Goal: Find contact information: Find contact information

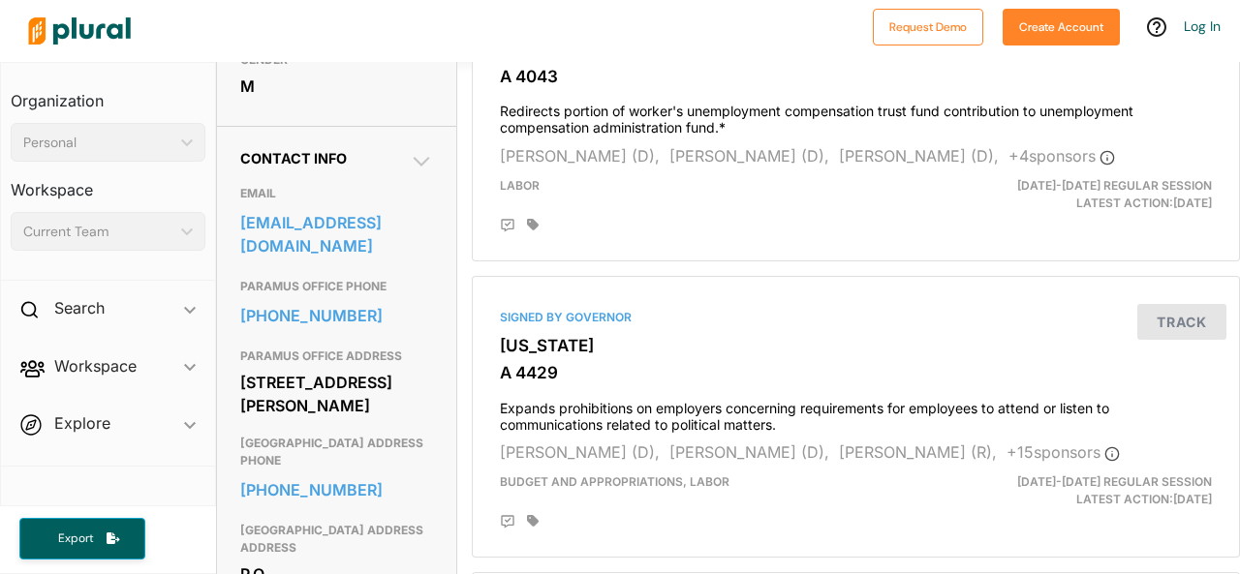
scroll to position [542, 0]
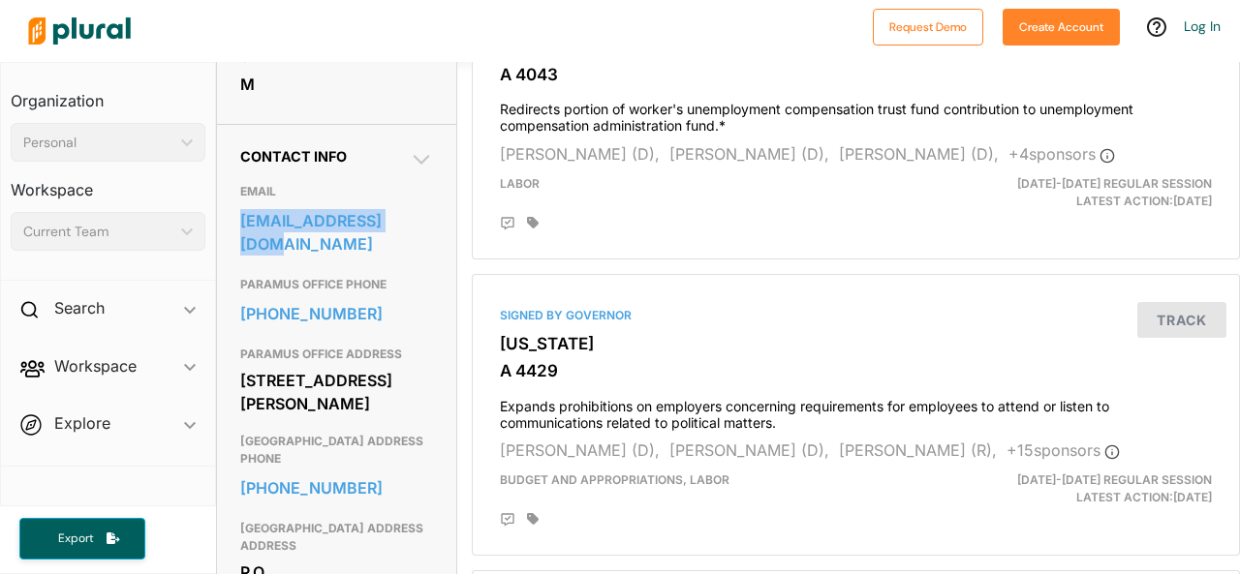
drag, startPoint x: 432, startPoint y: 258, endPoint x: 236, endPoint y: 252, distance: 195.7
click at [236, 252] on div "Contact Info EMAIL [EMAIL_ADDRESS][DOMAIN_NAME] PARAMUS OFFICE PHONE [PHONE_NUM…" at bounding box center [336, 401] width 239 height 554
copy link "[EMAIL_ADDRESS][DOMAIN_NAME]"
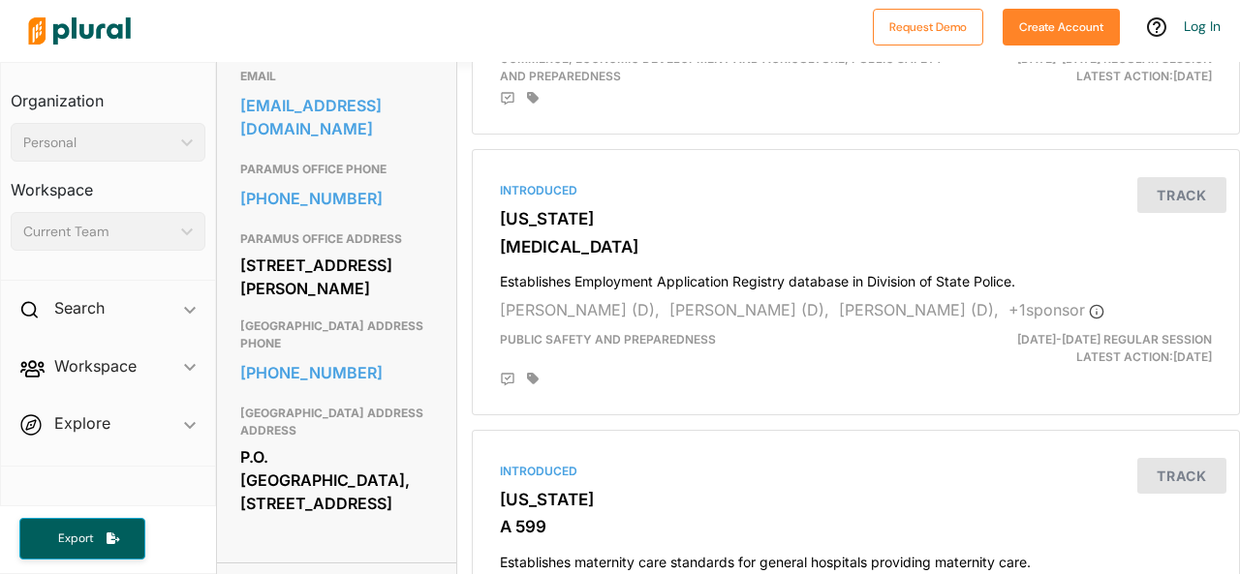
scroll to position [654, 0]
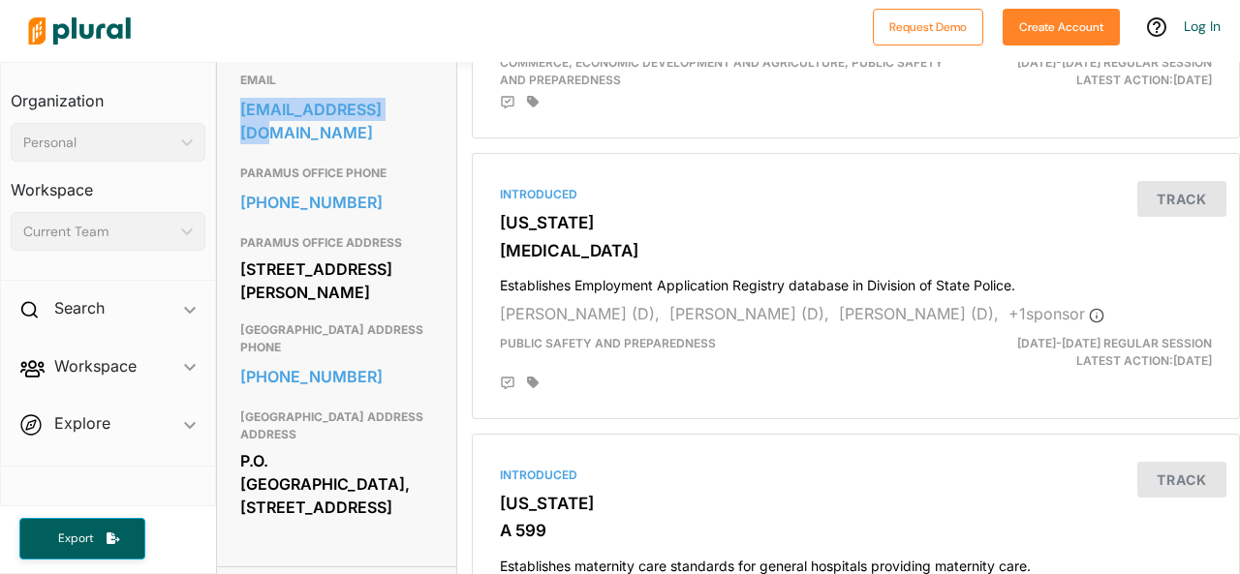
drag, startPoint x: 437, startPoint y: 141, endPoint x: 242, endPoint y: 147, distance: 194.7
click at [242, 147] on div "Contact Info EMAIL aswswain@njleg.org PARAMUS OFFICE PHONE 201-576-9199 PARAMUS…" at bounding box center [336, 290] width 239 height 554
copy link "aswswain@njleg.org"
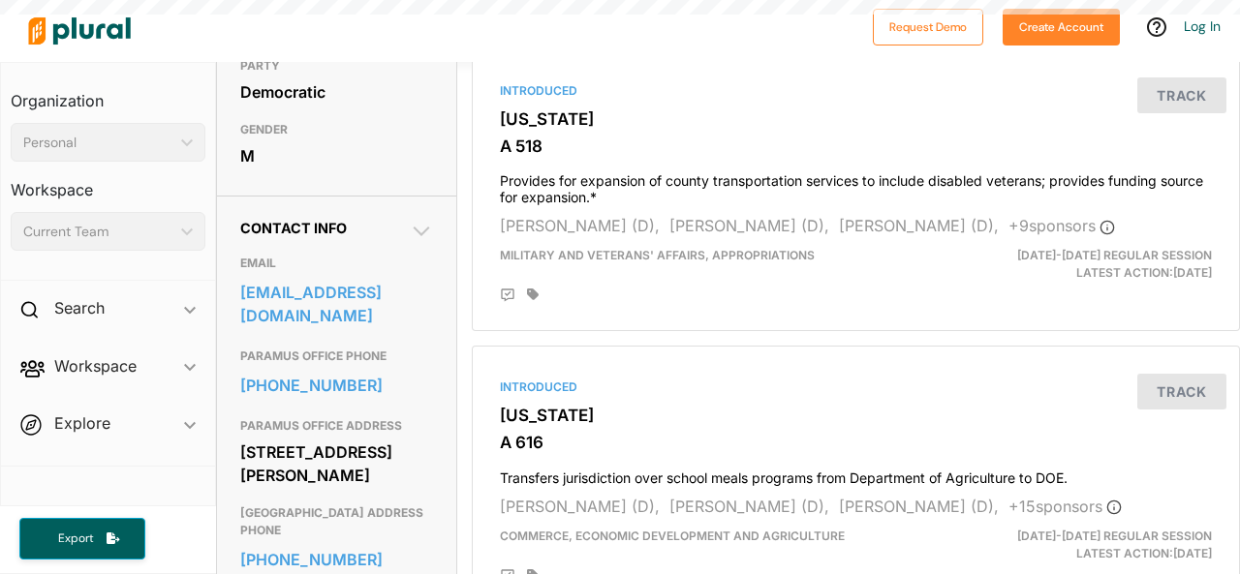
scroll to position [480, 0]
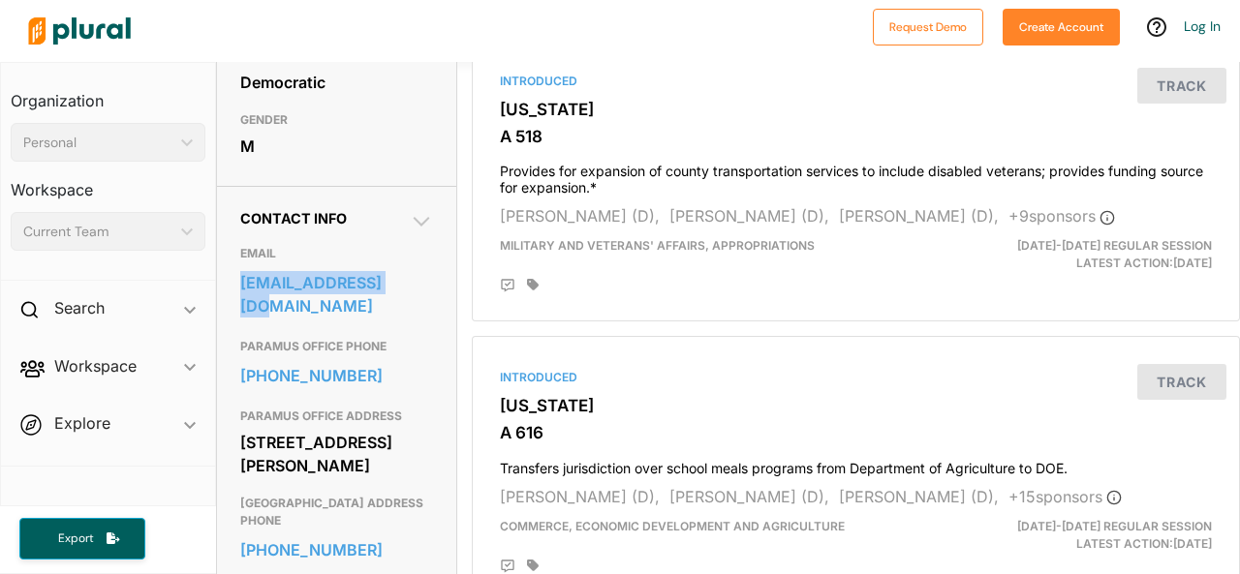
drag, startPoint x: 224, startPoint y: 314, endPoint x: 393, endPoint y: 309, distance: 169.5
click at [393, 309] on div "Contact Info EMAIL asmtully@njleg.org PARAMUS OFFICE PHONE 201-576-9199 PARAMUS…" at bounding box center [336, 463] width 239 height 554
copy link "asmtully@njleg.org"
